Goal: Task Accomplishment & Management: Manage account settings

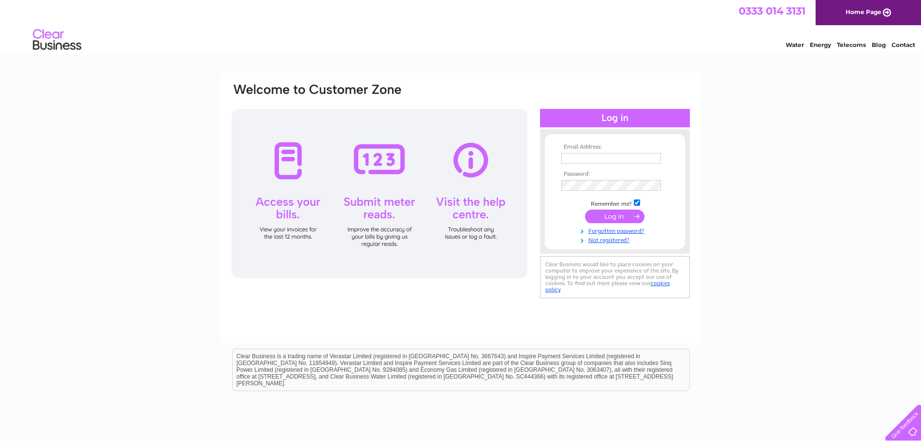
type input "audreygreen@crossbillgin.com"
click at [610, 216] on input "submit" at bounding box center [614, 216] width 59 height 14
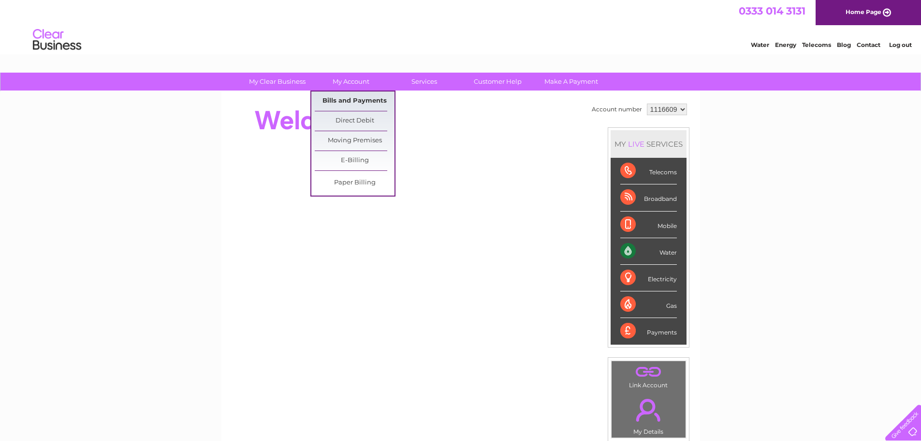
click at [349, 98] on link "Bills and Payments" at bounding box center [355, 100] width 80 height 19
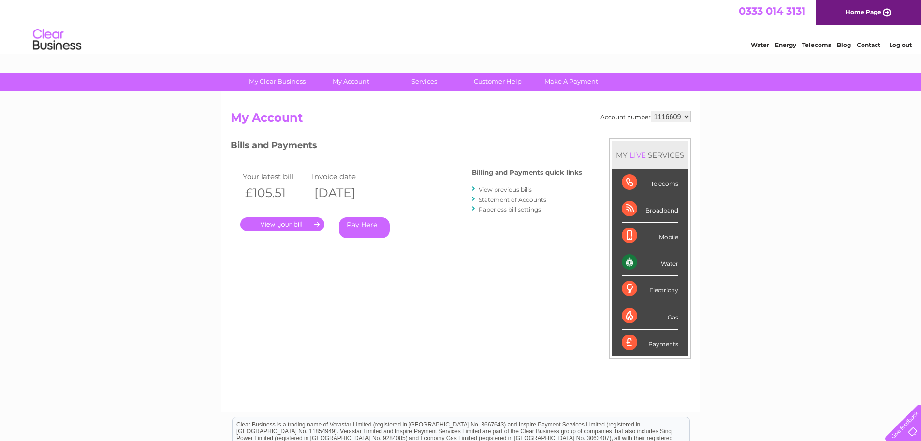
click at [285, 220] on link "." at bounding box center [282, 224] width 84 height 14
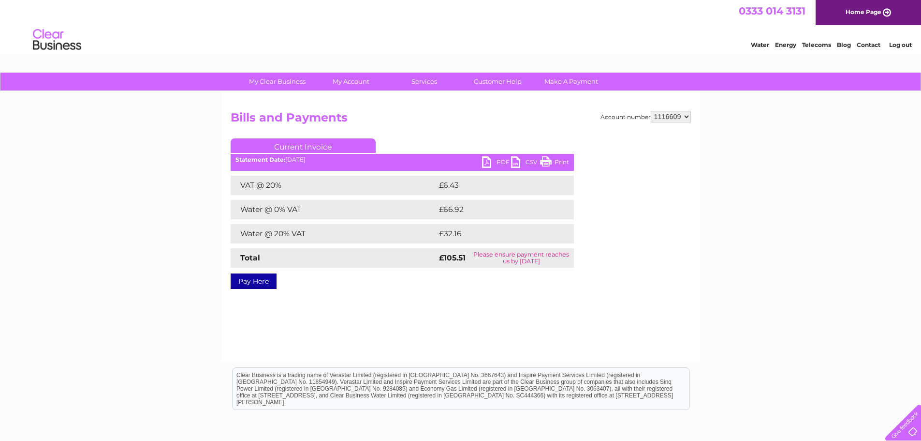
click at [492, 159] on link "PDF" at bounding box center [496, 163] width 29 height 14
